Goal: Go to known website: Access a specific website the user already knows

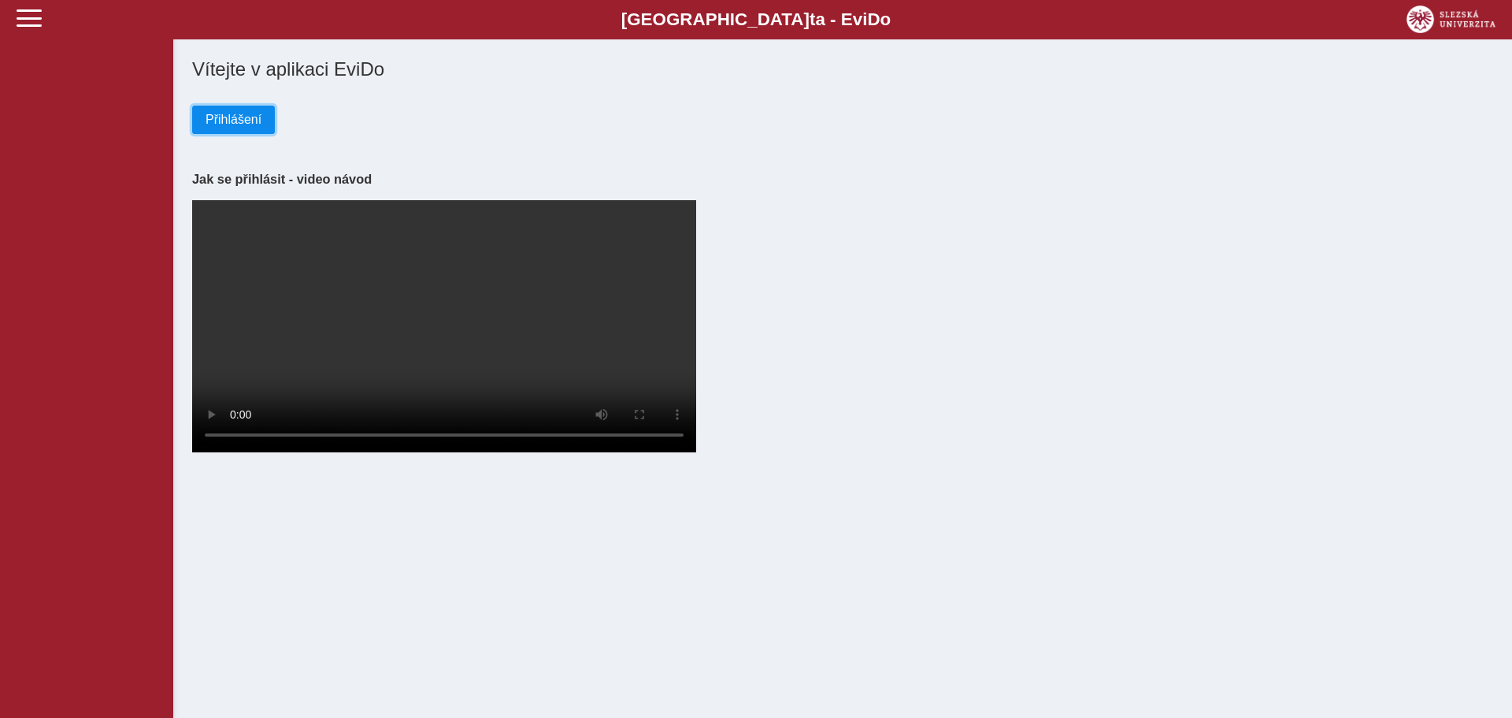
click at [238, 126] on span "Přihlášení" at bounding box center [234, 120] width 56 height 14
